Goal: Task Accomplishment & Management: Use online tool/utility

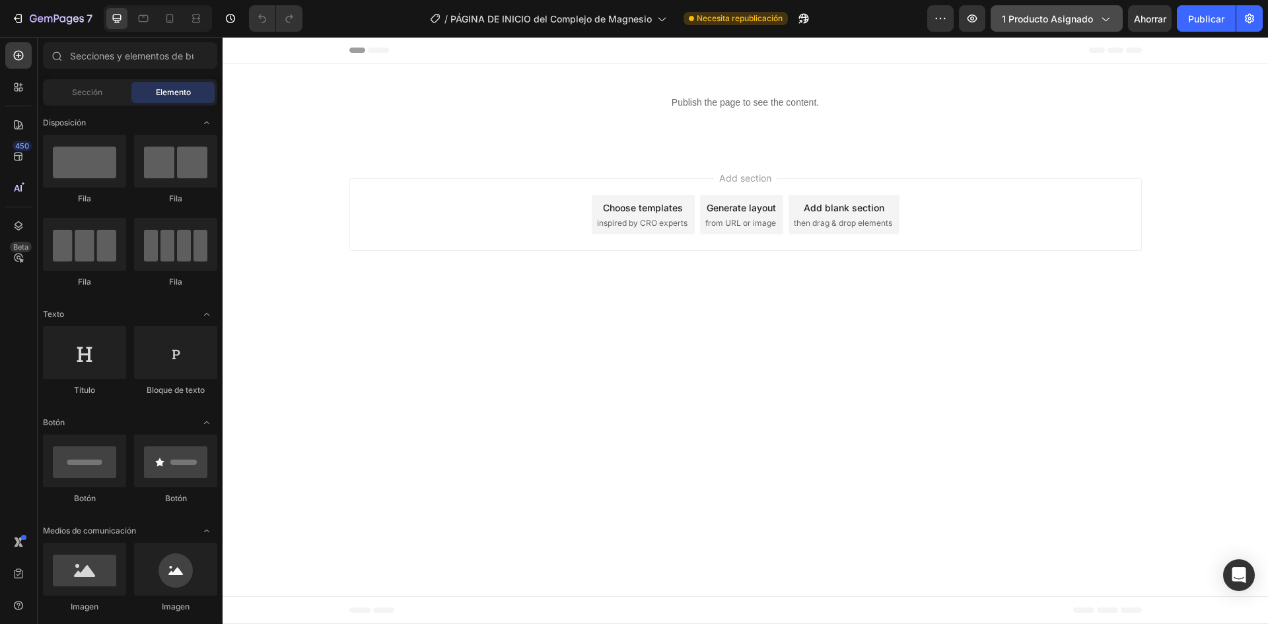
click at [1099, 25] on div "1 producto asignado" at bounding box center [1057, 19] width 110 height 14
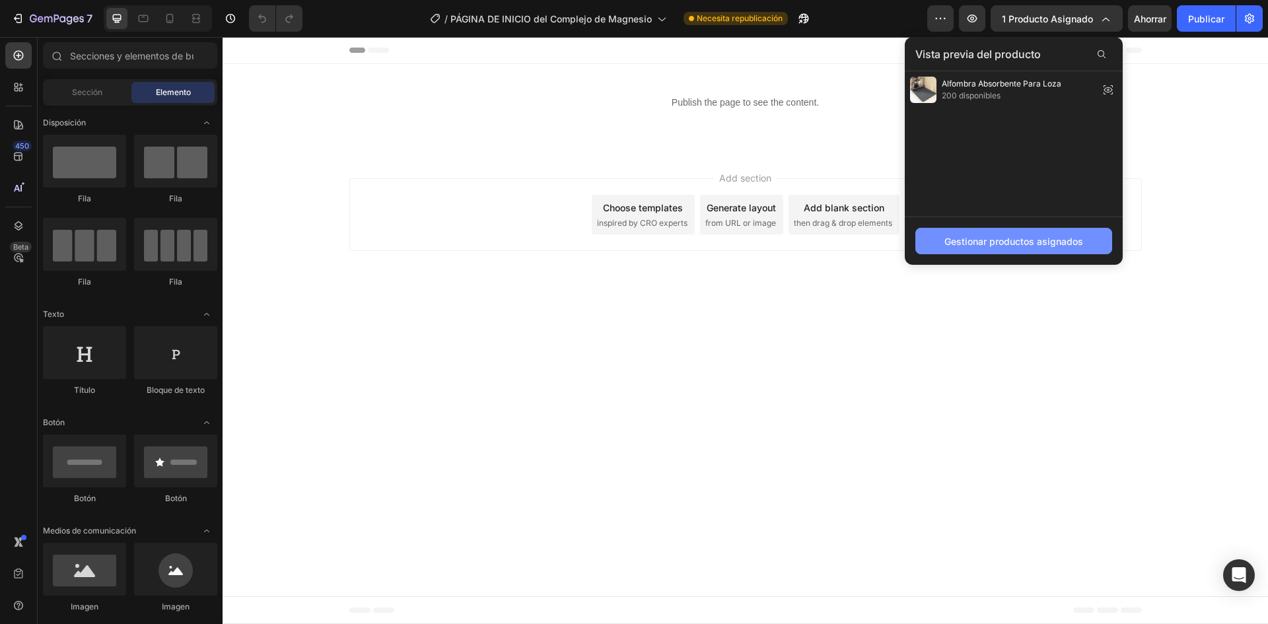
click at [1055, 236] on font "Gestionar productos asignados" at bounding box center [1013, 241] width 139 height 11
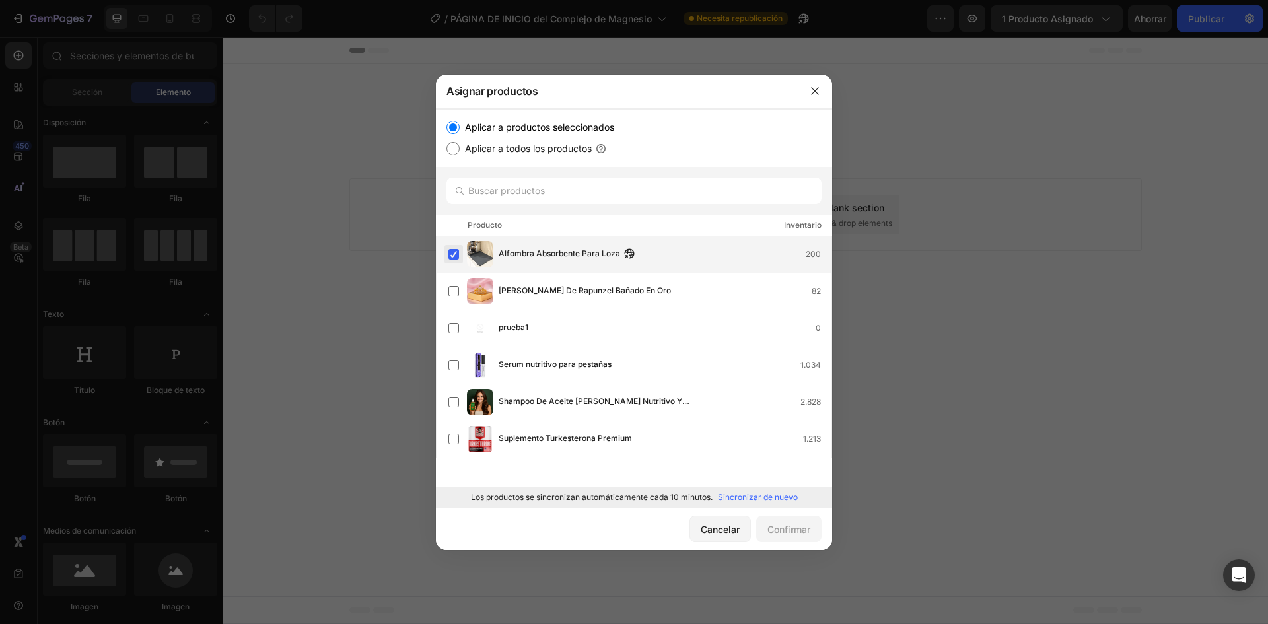
click at [456, 250] on label at bounding box center [453, 254] width 11 height 11
click at [751, 498] on font "Sincronizar de nuevo" at bounding box center [758, 497] width 80 height 10
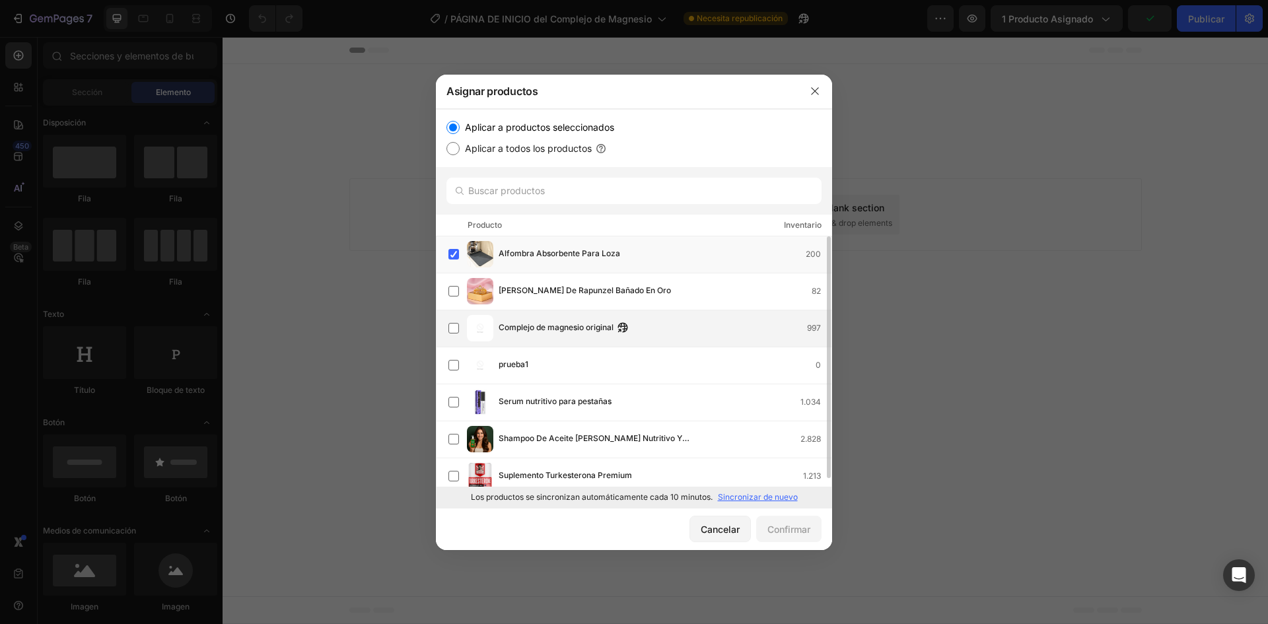
click at [613, 337] on div "Complejo de magnesio original 997" at bounding box center [639, 328] width 383 height 26
click at [456, 244] on div "Alfombra Absorbente Para Loza 200" at bounding box center [639, 254] width 383 height 26
click at [798, 539] on button "Confirmar" at bounding box center [788, 529] width 65 height 26
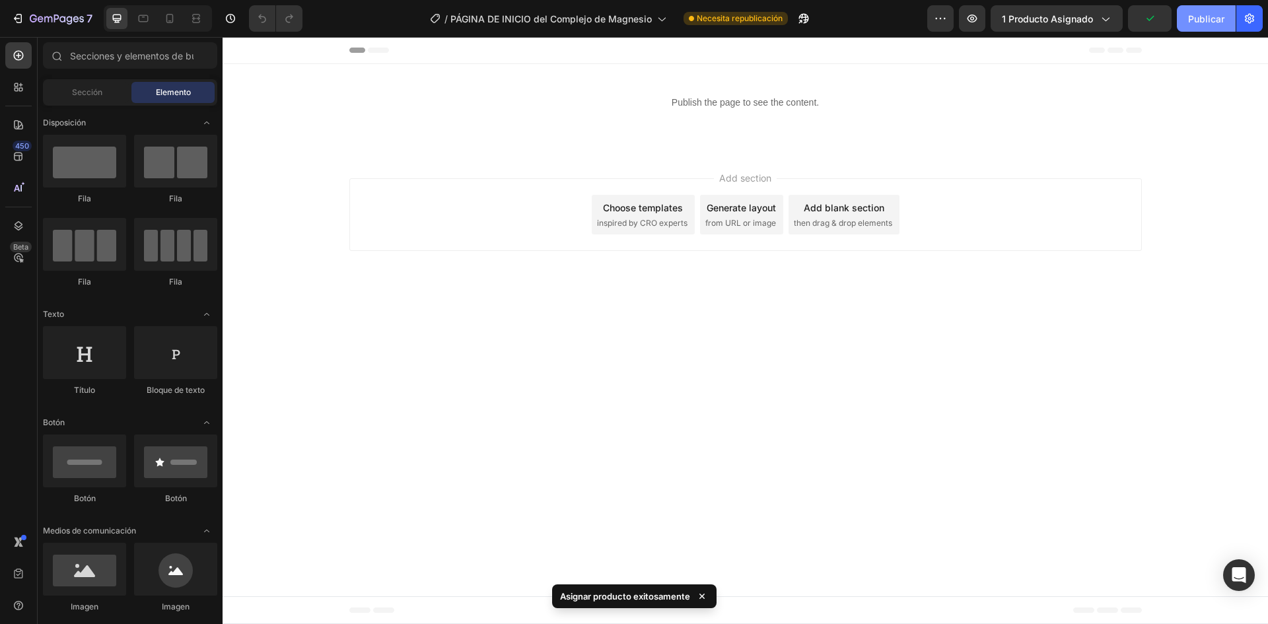
click at [1205, 18] on font "Publicar" at bounding box center [1206, 18] width 36 height 11
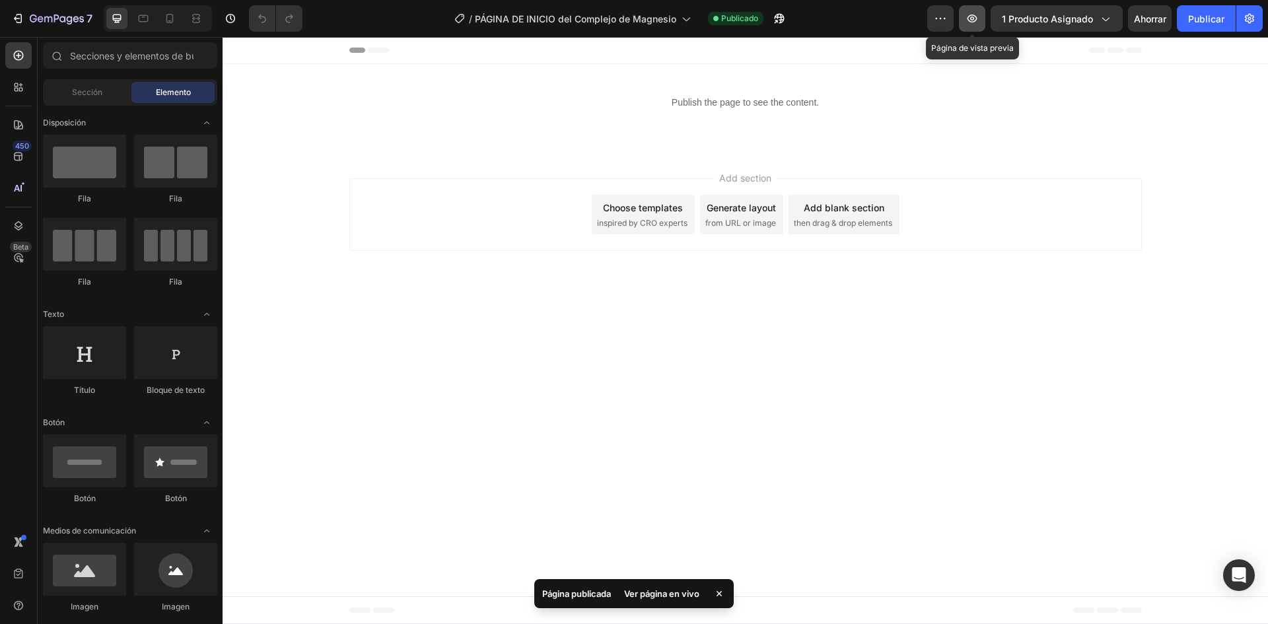
click at [977, 15] on icon "button" at bounding box center [971, 18] width 13 height 13
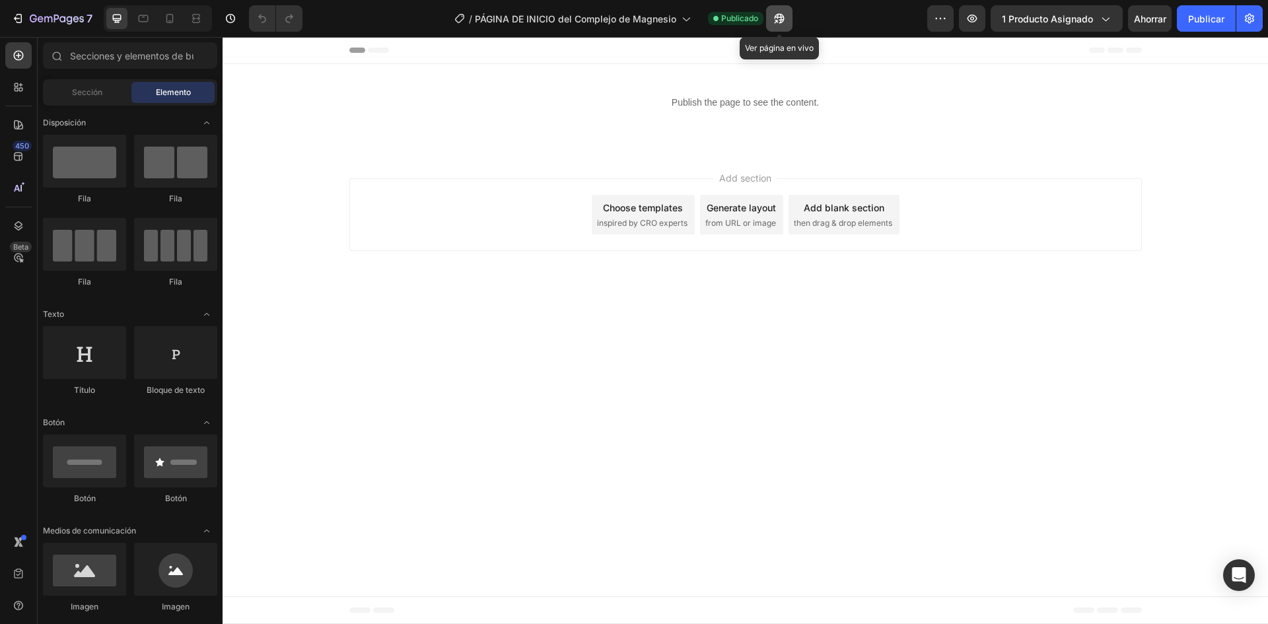
click at [780, 17] on icon "button" at bounding box center [779, 19] width 10 height 10
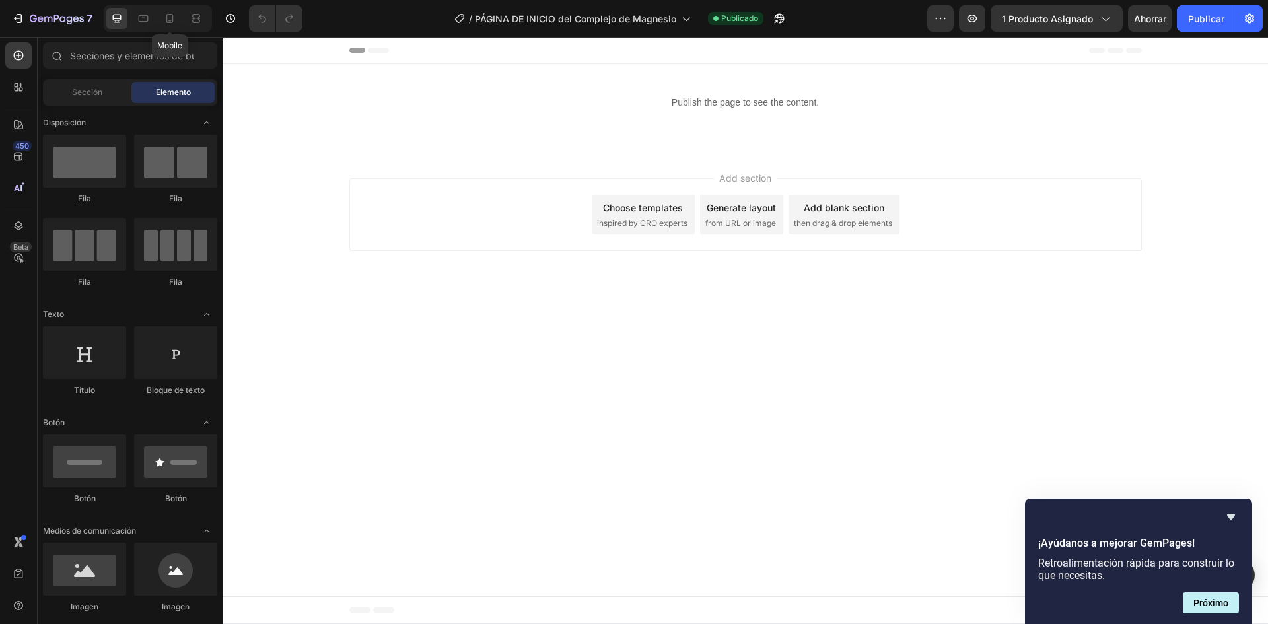
click at [181, 18] on div "Mobile" at bounding box center [158, 18] width 108 height 26
click at [172, 19] on icon at bounding box center [169, 18] width 13 height 13
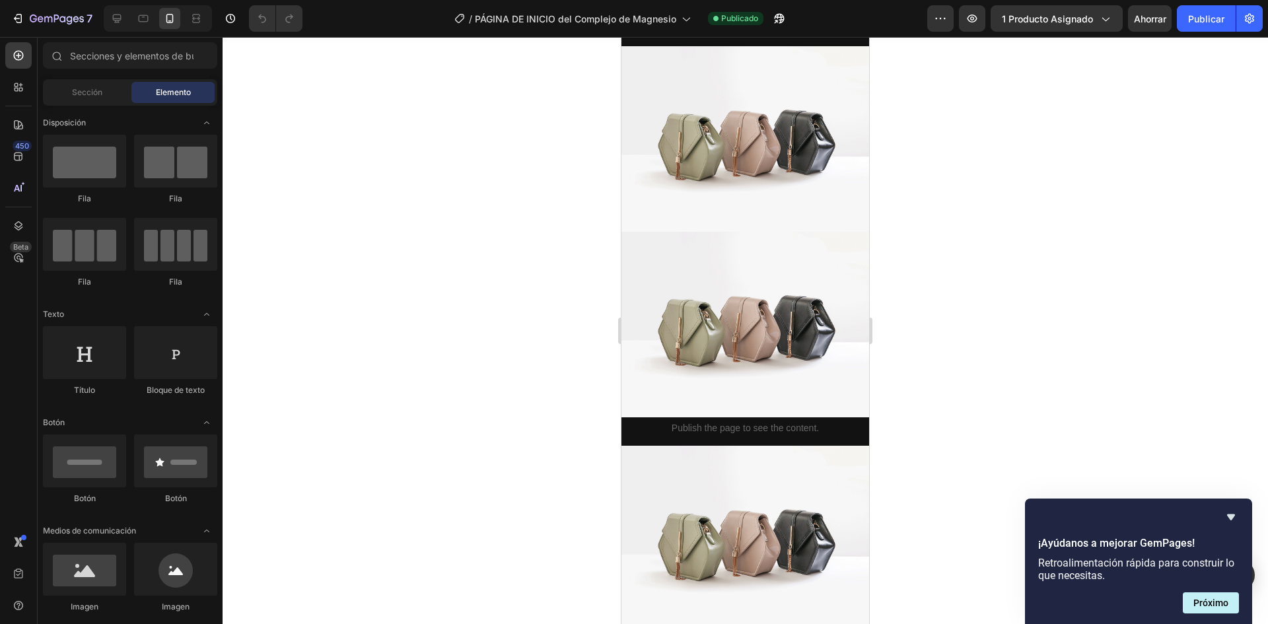
scroll to position [1320, 0]
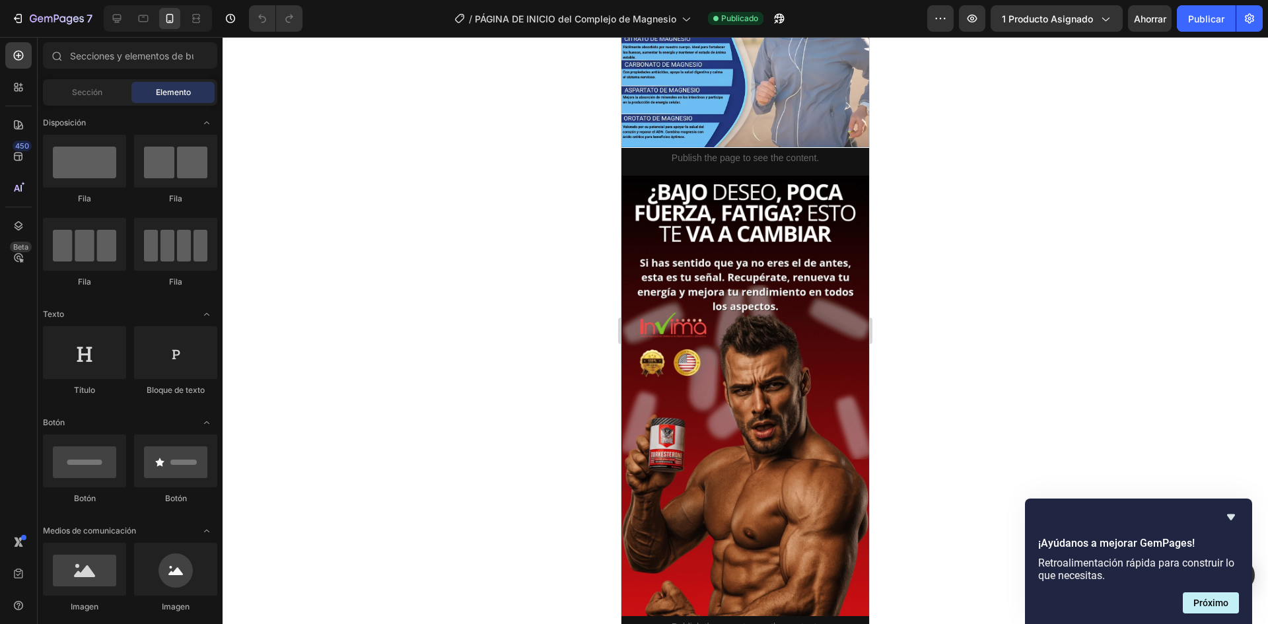
click at [787, 332] on img at bounding box center [745, 396] width 248 height 440
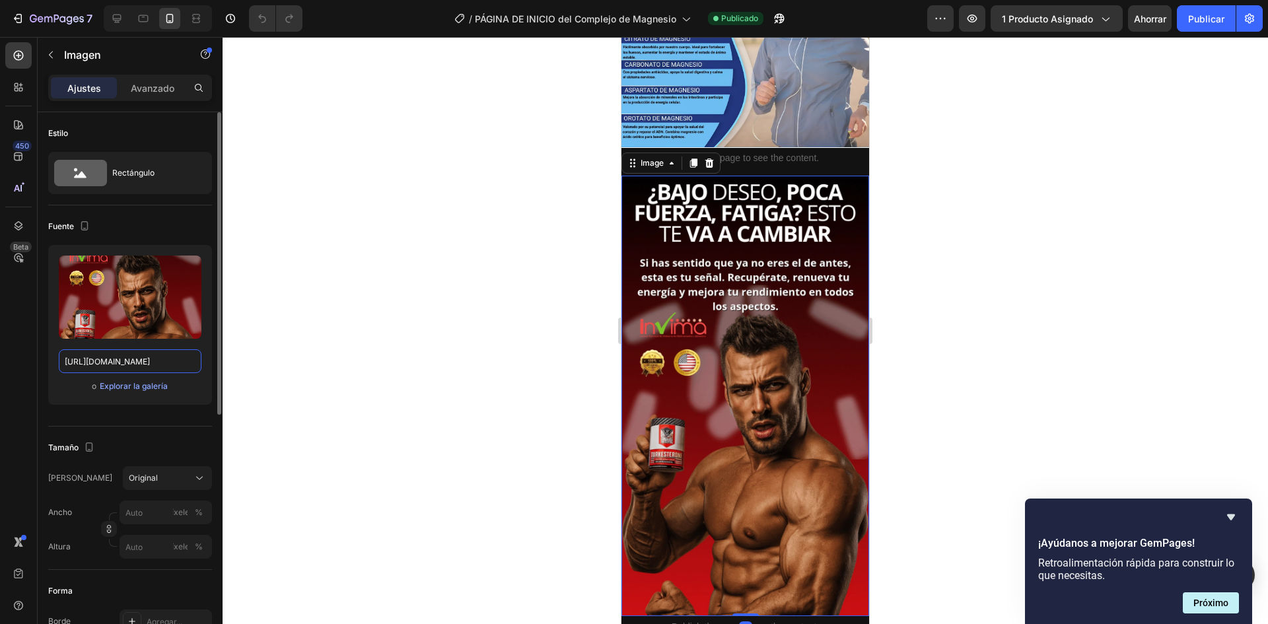
click at [107, 364] on input "[URL][DOMAIN_NAME]" at bounding box center [130, 361] width 143 height 24
paste input "hxZRP7CH/Adi-s-a-las-noches-sin-dormir-1080-x-2960-px-2-2"
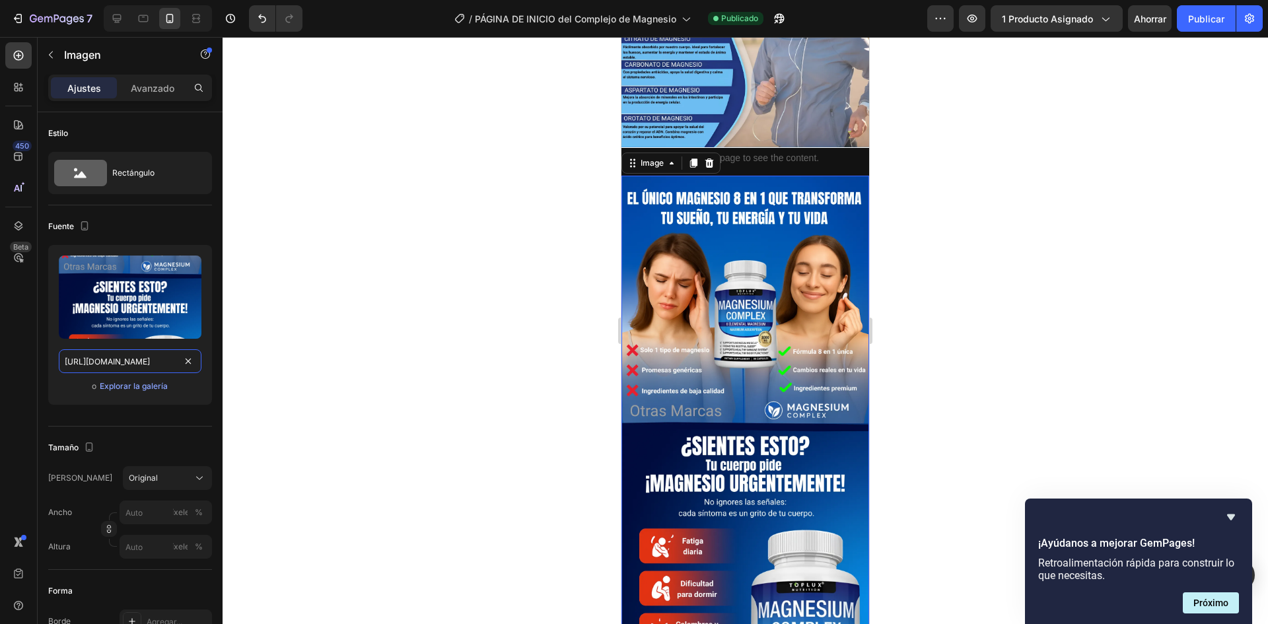
type input "[URL][DOMAIN_NAME]"
click at [955, 378] on div at bounding box center [744, 330] width 1045 height 587
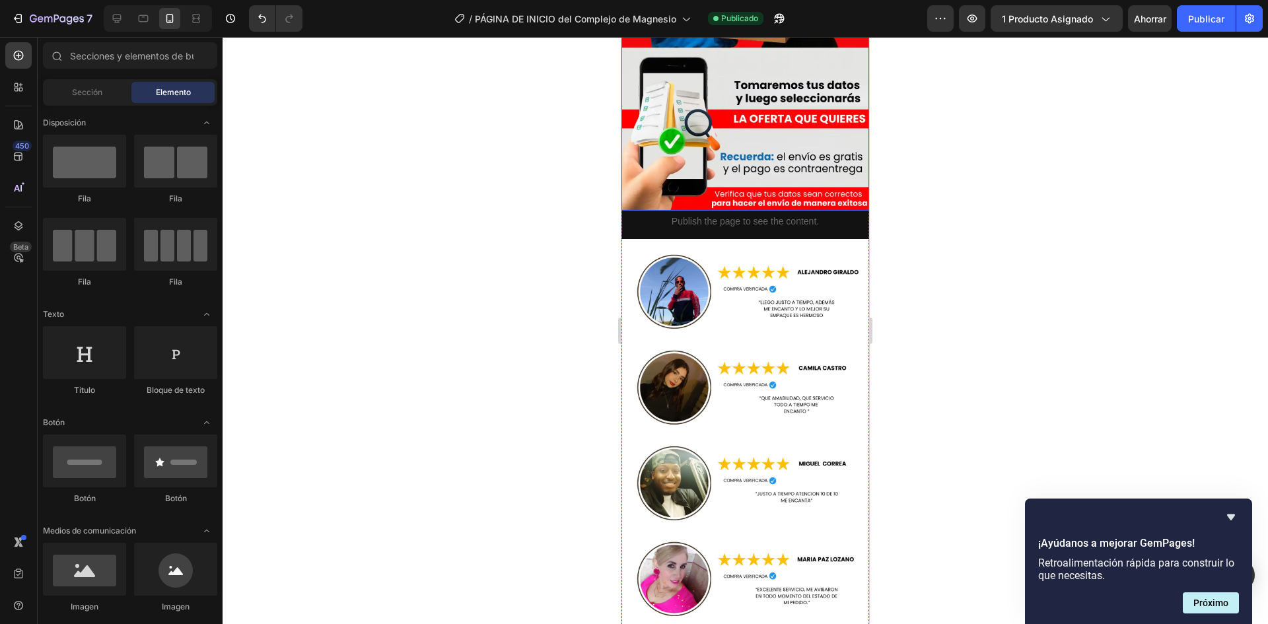
scroll to position [2905, 0]
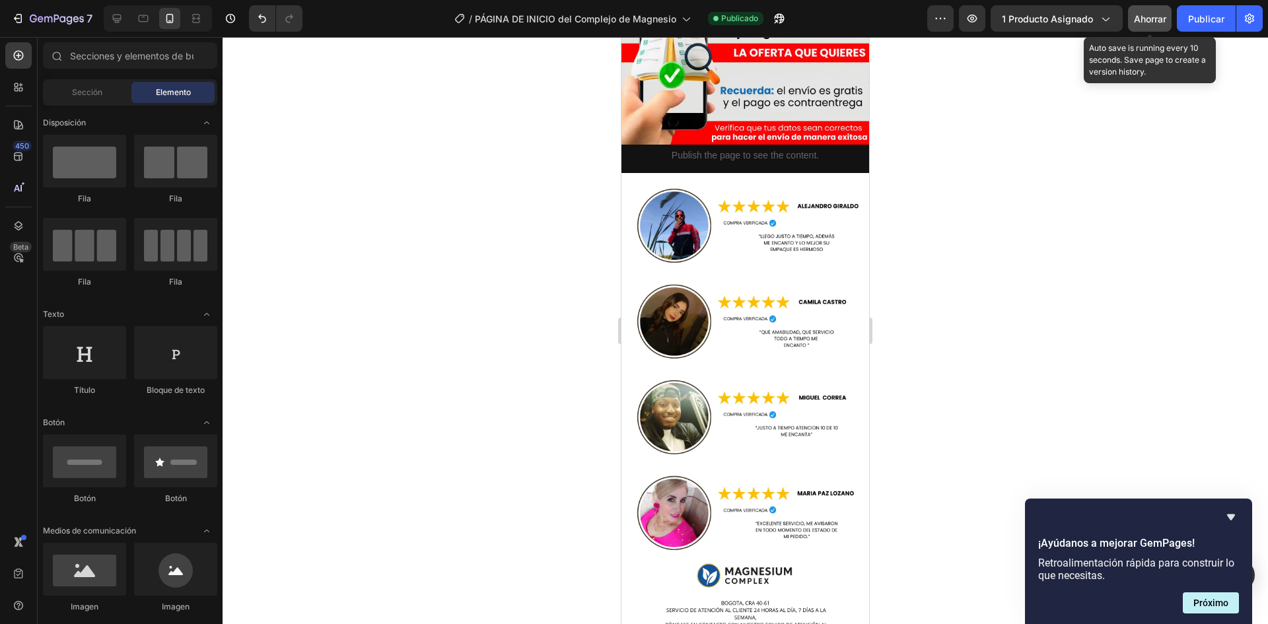
click at [1158, 21] on font "Ahorrar" at bounding box center [1150, 18] width 32 height 11
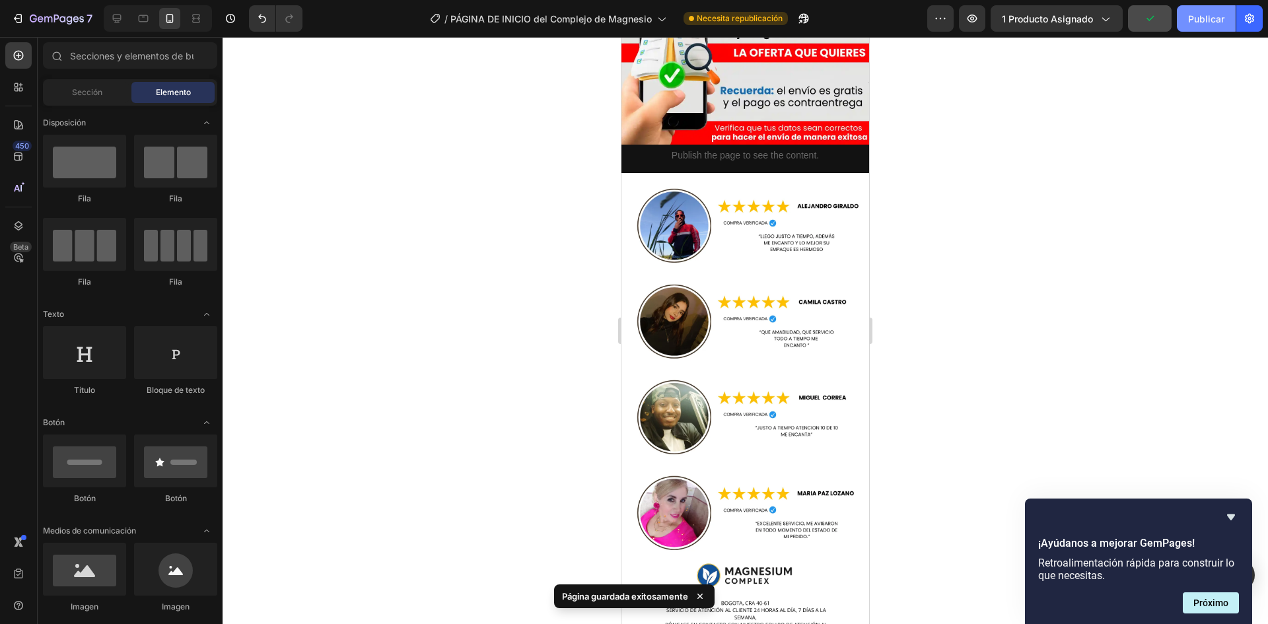
click at [1209, 24] on font "Publicar" at bounding box center [1206, 19] width 36 height 14
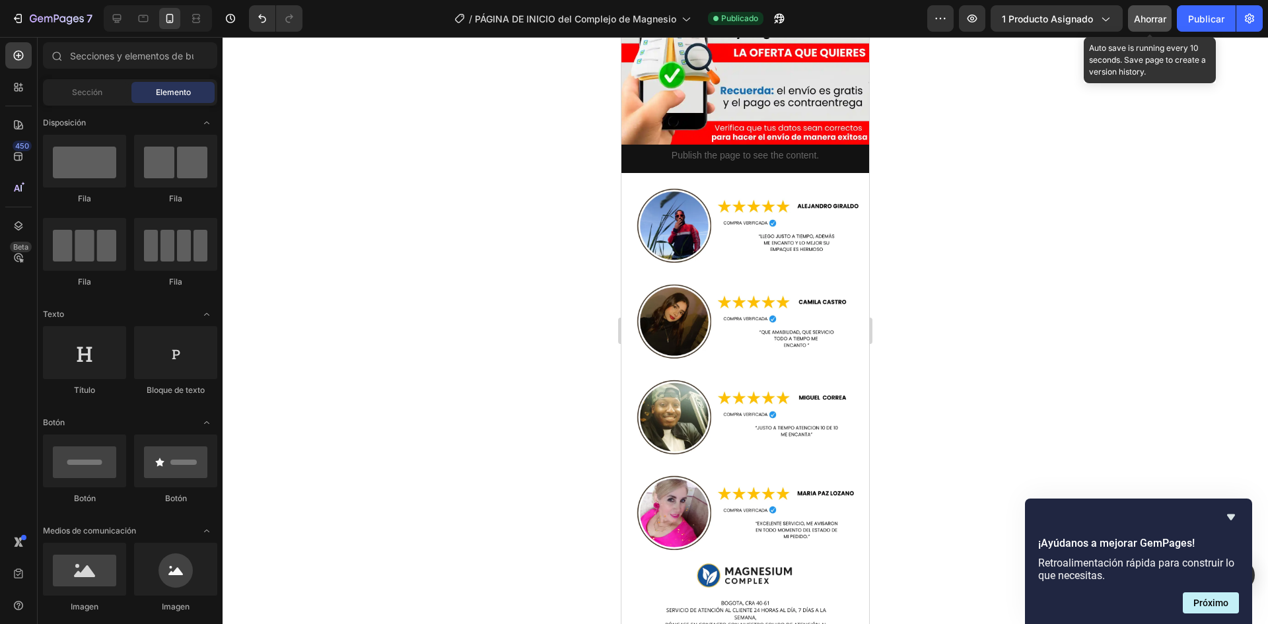
click at [1156, 19] on font "Ahorrar" at bounding box center [1150, 18] width 32 height 11
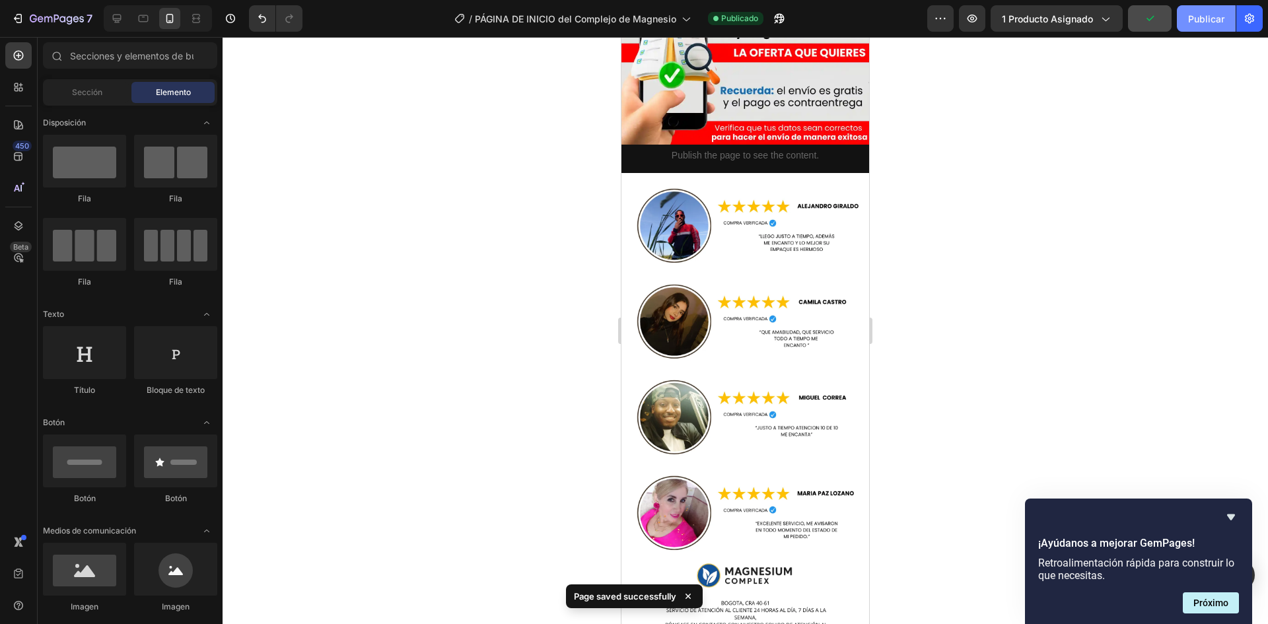
click at [1184, 18] on button "Publicar" at bounding box center [1206, 18] width 59 height 26
click at [44, 23] on icon "button" at bounding box center [57, 19] width 54 height 11
